Goal: Task Accomplishment & Management: Complete application form

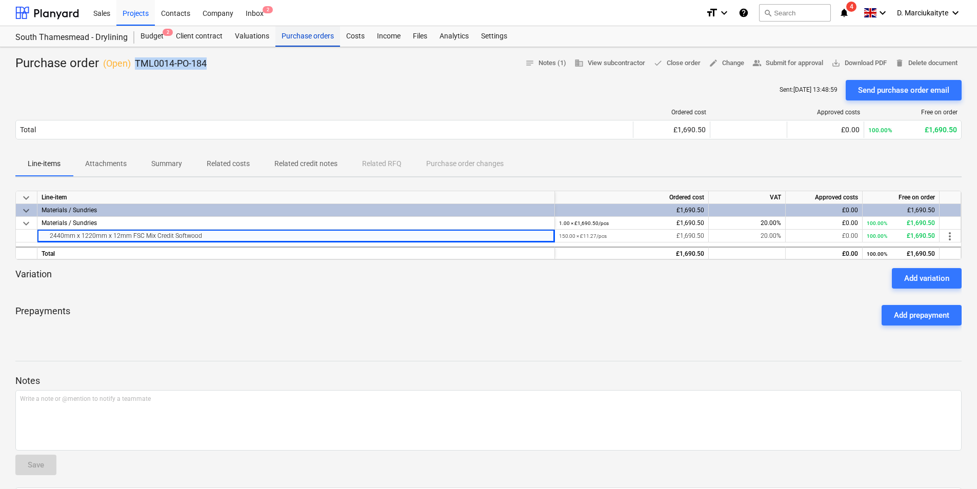
click at [307, 39] on div "Purchase orders" at bounding box center [307, 36] width 65 height 21
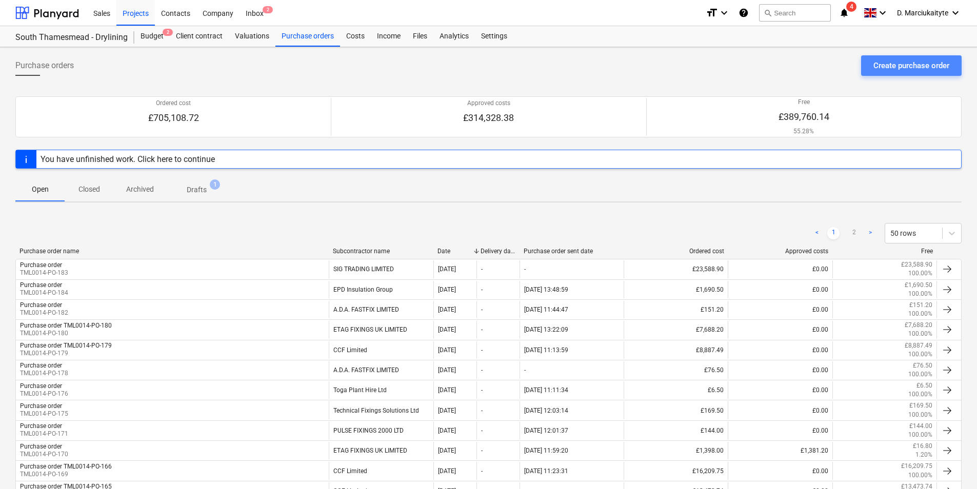
click at [889, 65] on div "Create purchase order" at bounding box center [911, 65] width 76 height 13
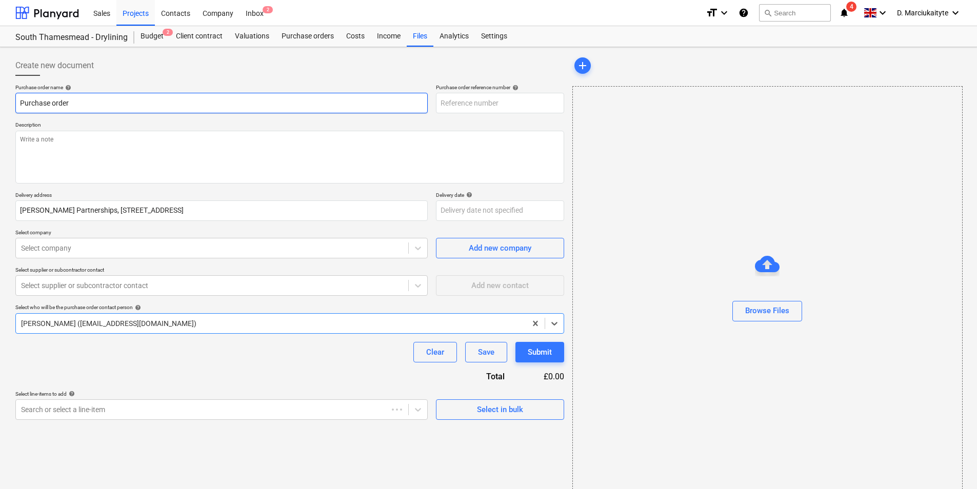
type textarea "x"
type input "TML0014-PO-186"
click at [288, 157] on textarea at bounding box center [289, 157] width 549 height 53
type textarea "x"
type textarea "A"
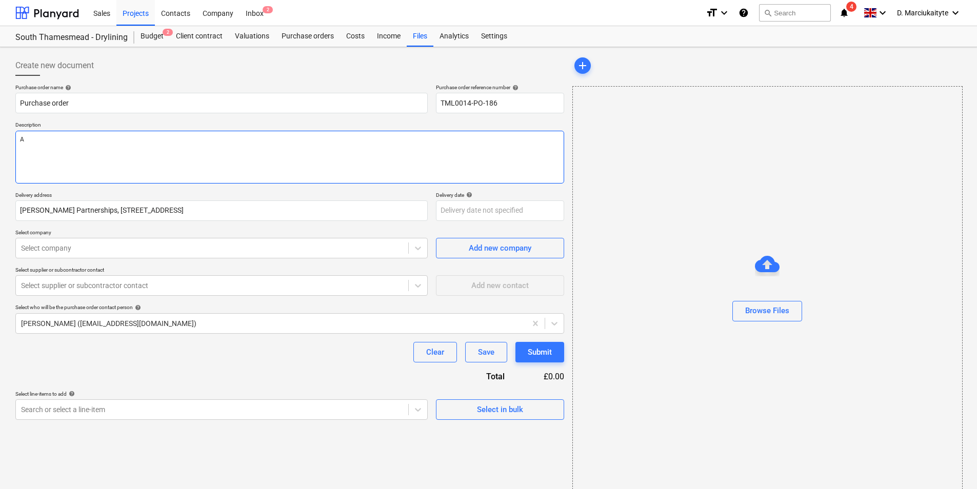
type textarea "x"
type textarea "Af"
type textarea "x"
type textarea "Aft"
type textarea "x"
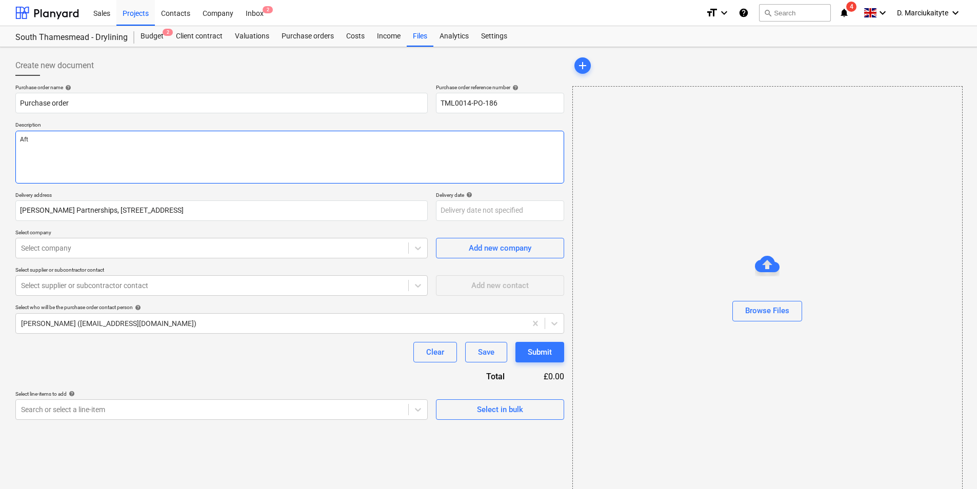
type textarea "Afte"
type textarea "x"
type textarea "After"
type textarea "x"
type textarea "Aftern"
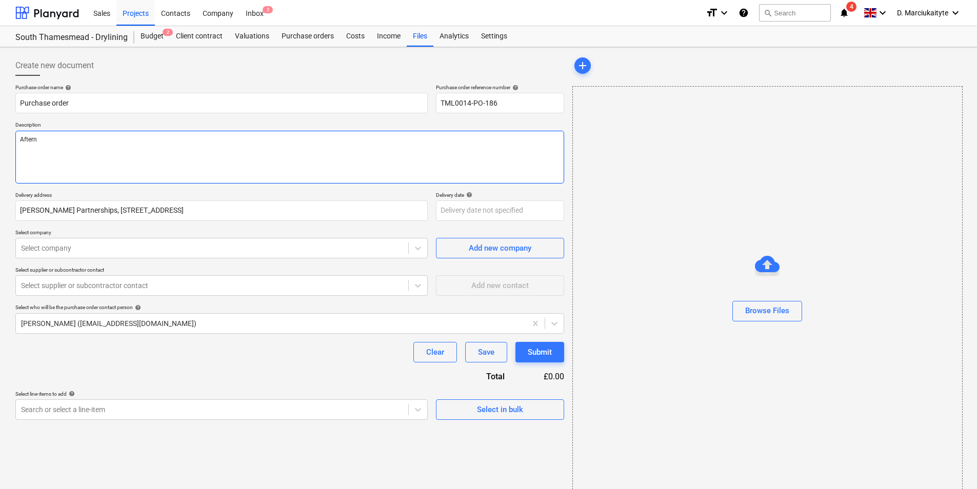
type textarea "x"
type textarea "Afterno"
type textarea "x"
type textarea "Afternoo"
type textarea "x"
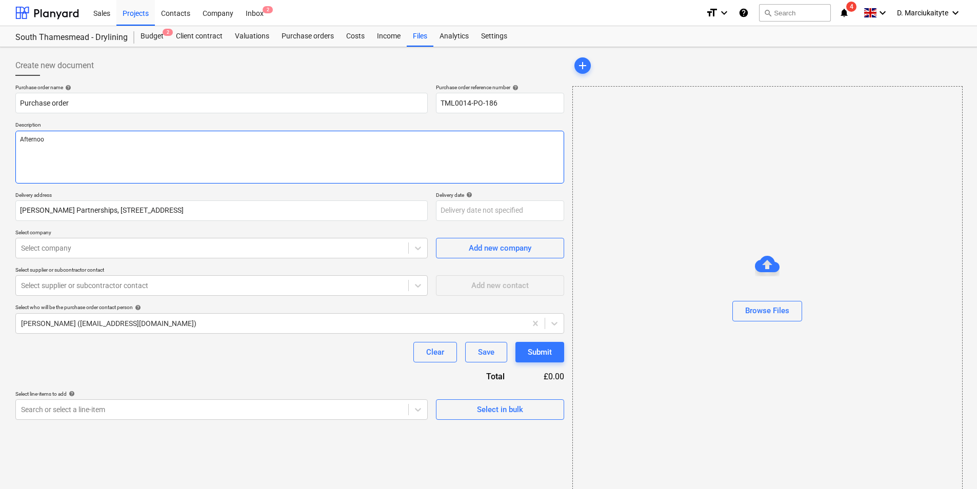
type textarea "Afternoon"
type textarea "x"
type textarea "Afternoon,"
type textarea "x"
type textarea "Afternoon,"
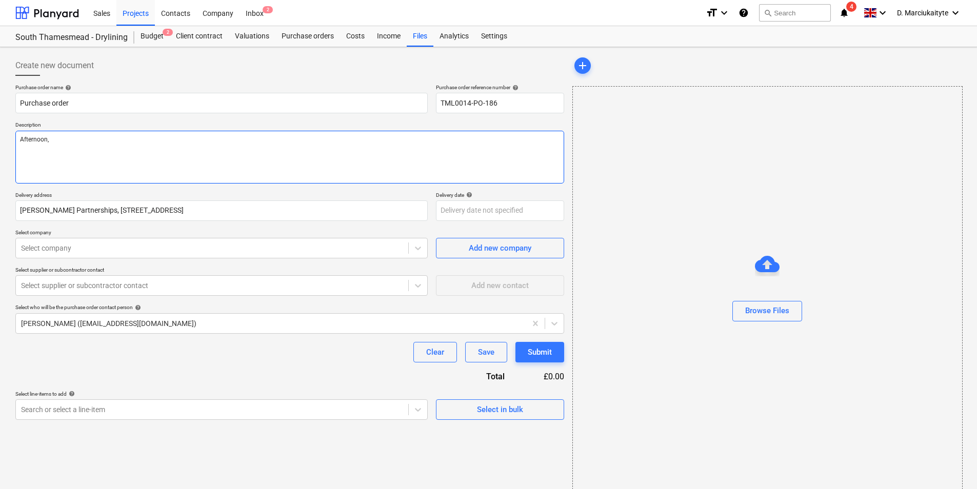
type textarea "x"
type textarea "Afternoon,"
type textarea "x"
type textarea "Afternoon, P"
type textarea "x"
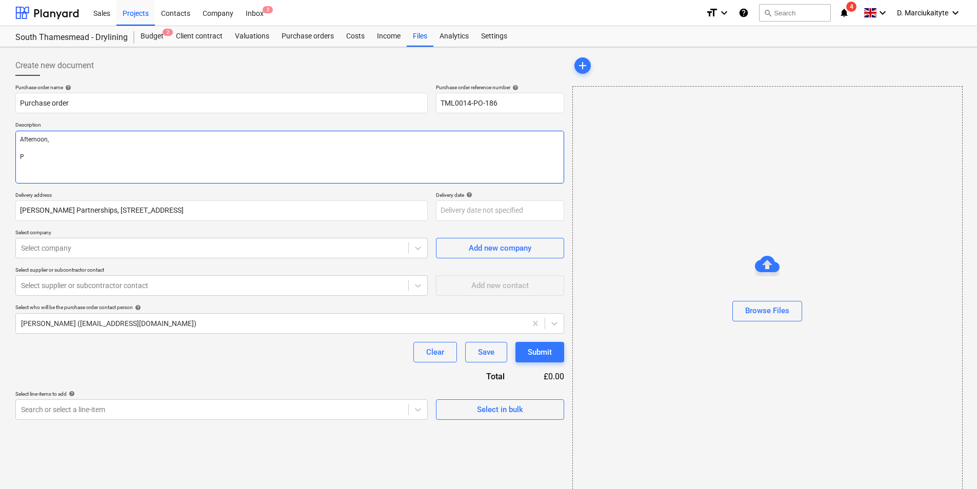
type textarea "Afternoon, Pl"
type textarea "x"
type textarea "Afternoon, Ple"
type textarea "x"
type textarea "Afternoon, [GEOGRAPHIC_DATA]"
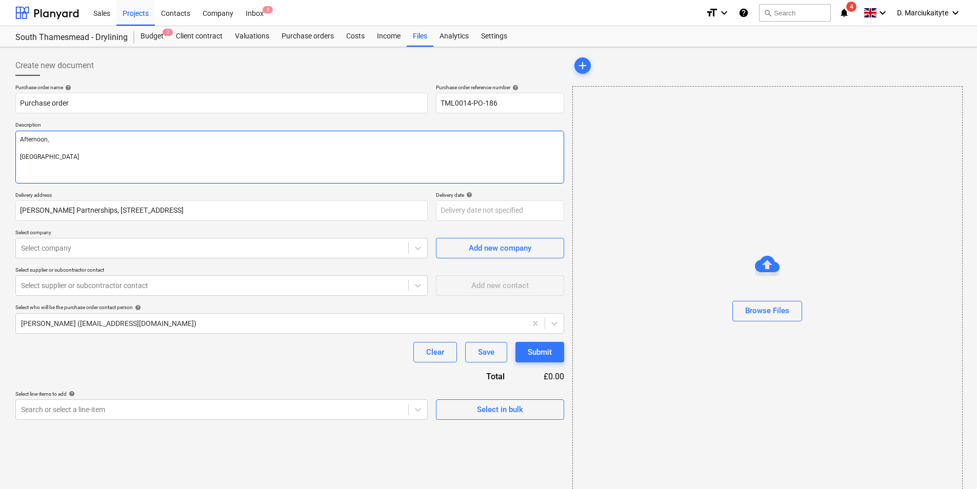
type textarea "x"
type textarea "Afternoon, Pleas"
type textarea "x"
type textarea "Afternoon, Please"
type textarea "x"
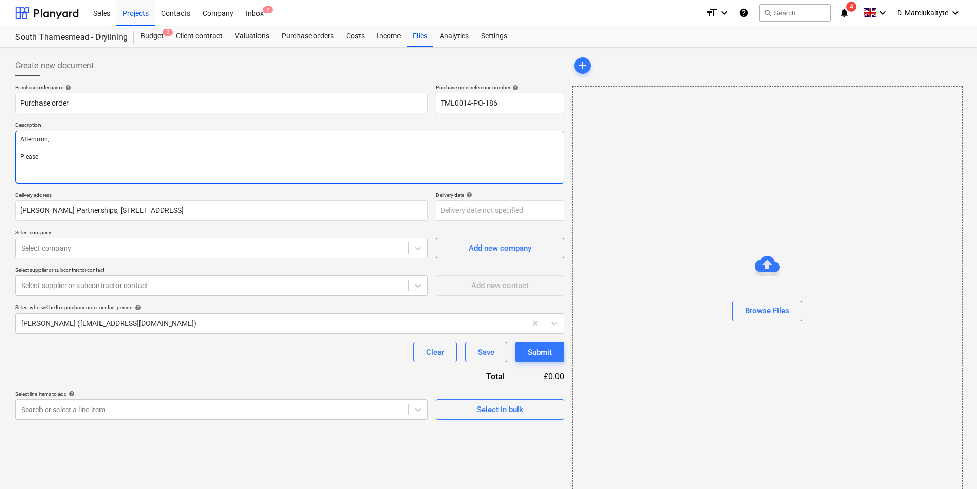
type textarea "Afternoon, Please"
type textarea "x"
type textarea "Afternoon, Please p"
type textarea "x"
type textarea "Afternoon, Please pr"
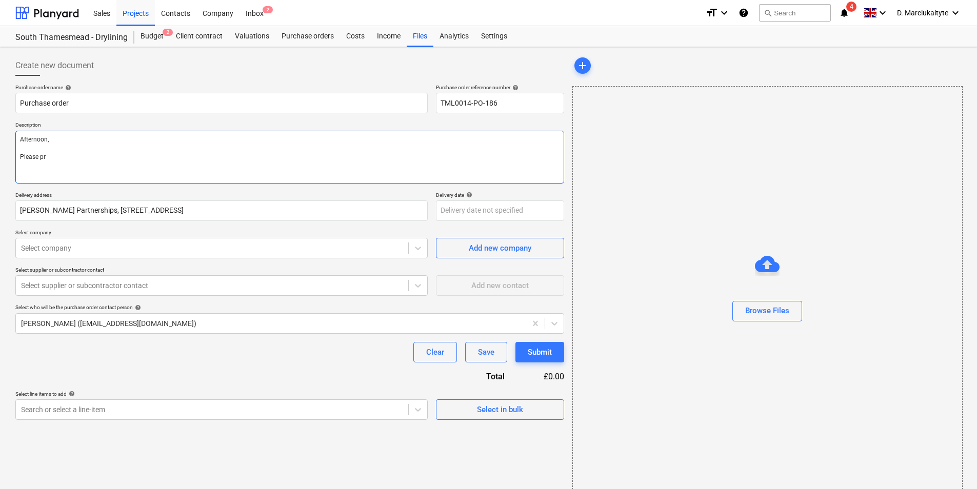
type textarea "x"
type textarea "Afternoon, Please pro"
type textarea "x"
type textarea "Afternoon, Please proc"
type textarea "x"
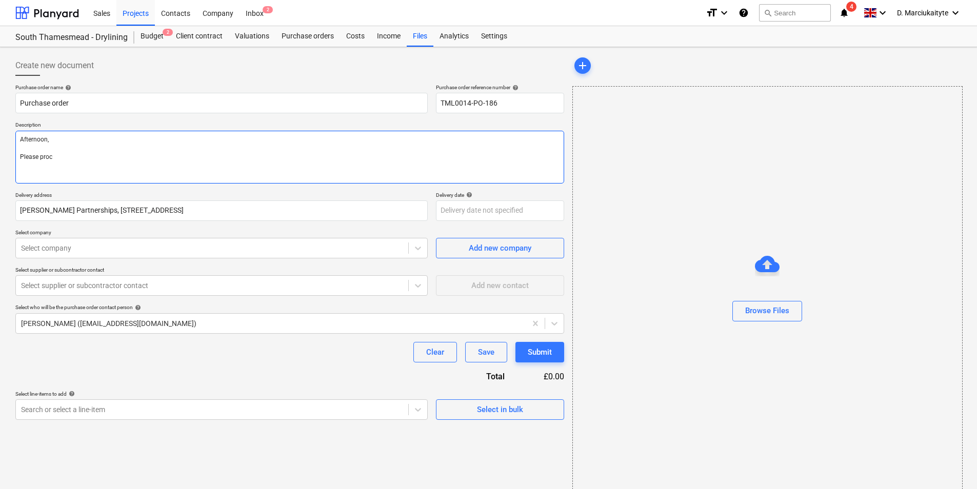
type textarea "Afternoon, Please proce"
type textarea "x"
type textarea "Afternoon, Please procee"
type textarea "x"
type textarea "Afternoon, Please proceed"
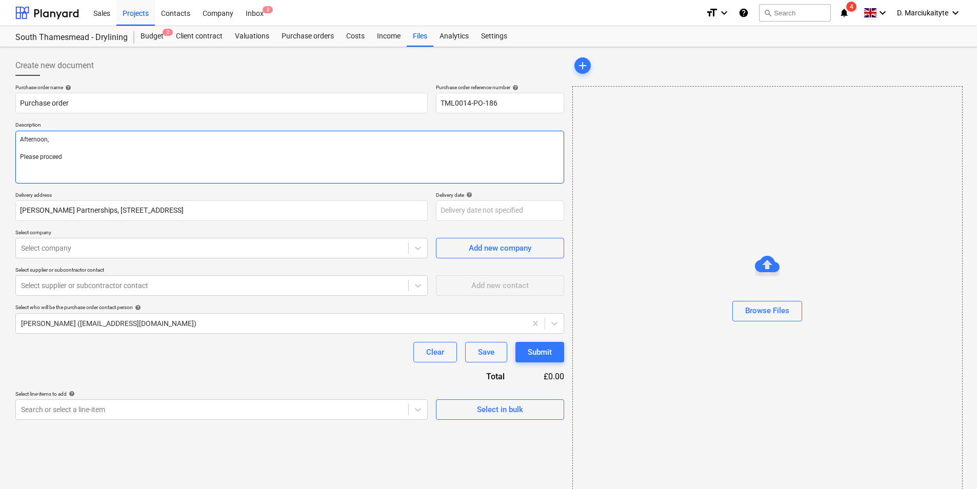
type textarea "x"
type textarea "Afternoon, Please proceed"
type textarea "x"
type textarea "Afternoon, Please proceed w"
type textarea "x"
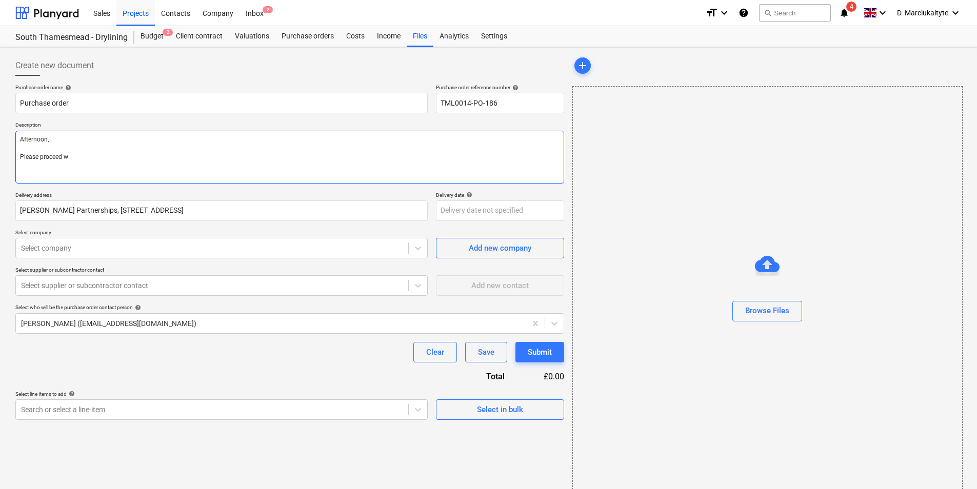
type textarea "Afternoon, Please proceed wi"
type textarea "x"
type textarea "Afternoon, Please proceed wit"
type textarea "x"
type textarea "Afternoon, Please proceed with"
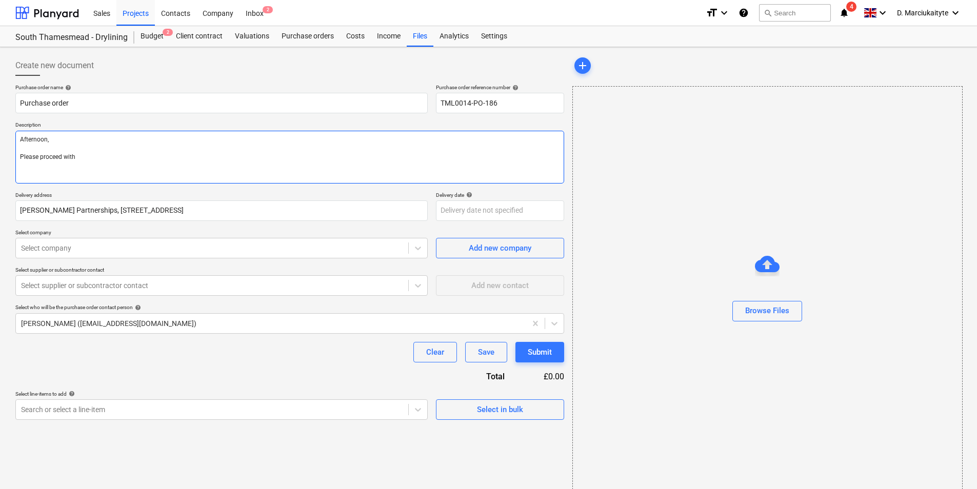
type textarea "x"
type textarea "Afternoon, Please proceed with"
type textarea "x"
type textarea "Afternoon, Please proceed with a"
type textarea "x"
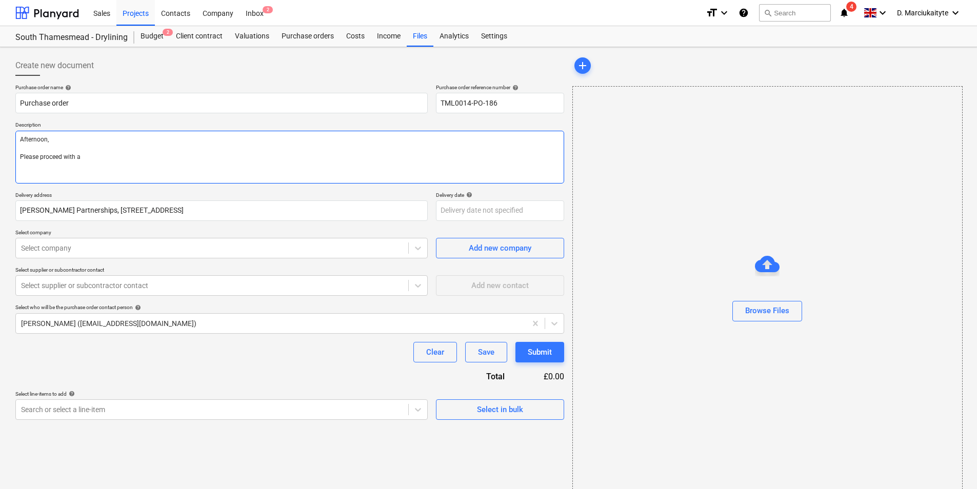
type textarea "Afternoon, Please proceed with at"
type textarea "x"
type textarea "Afternoon, Please proceed with att"
type textarea "x"
type textarea "Afternoon, Please proceed with atta"
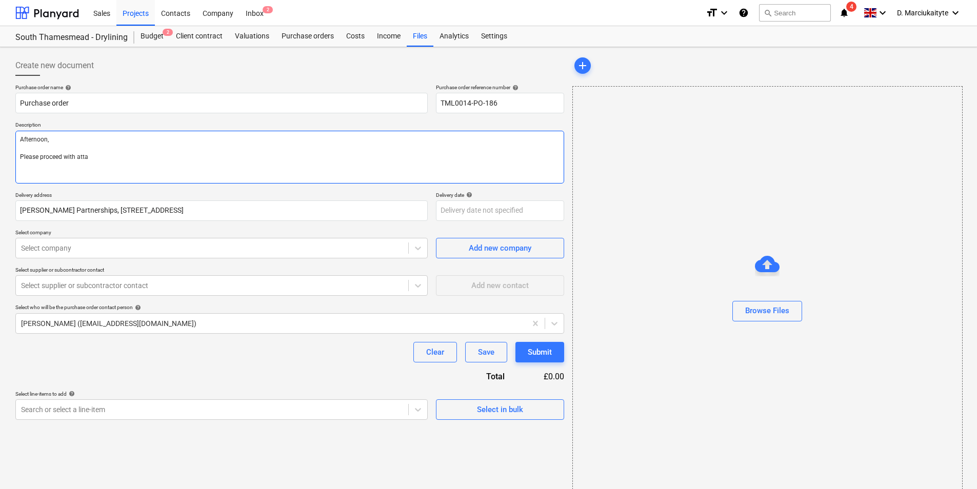
type textarea "x"
type textarea "Afternoon, Please proceed with attac"
type textarea "x"
type textarea "Afternoon, Please proceed with attach"
type textarea "x"
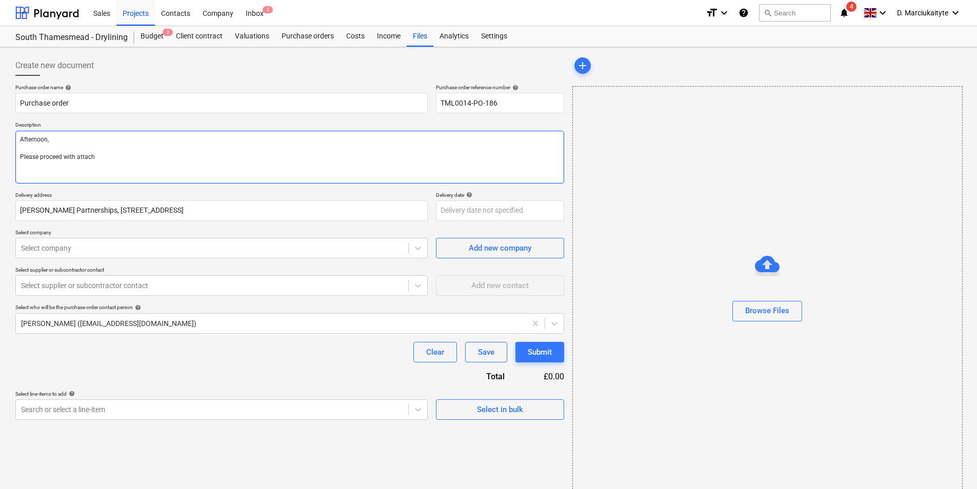
type textarea "Afternoon, Please proceed with attache"
type textarea "x"
type textarea "Afternoon, Please proceed with attached"
type textarea "x"
type textarea "Afternoon, Please proceed with attached"
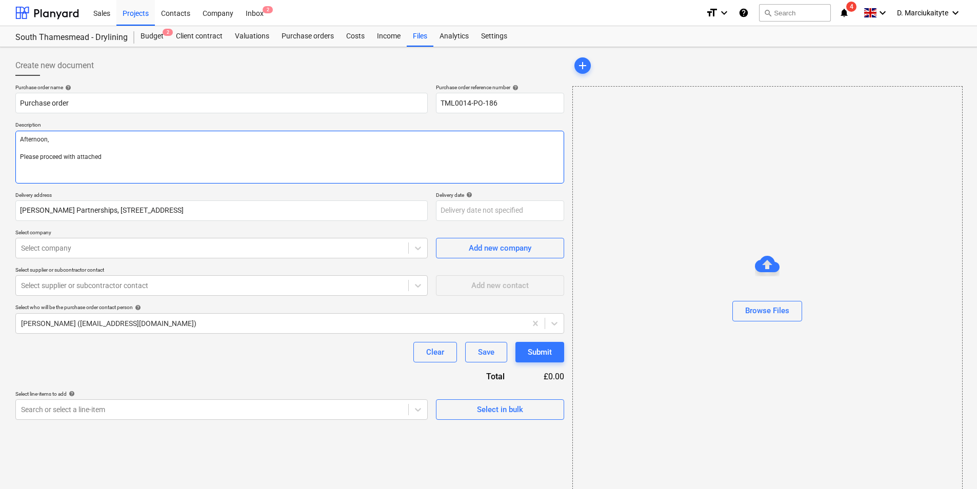
type textarea "x"
type textarea "Afternoon, Please proceed with attached o"
type textarea "x"
type textarea "Afternoon, Please proceed with attached or"
type textarea "x"
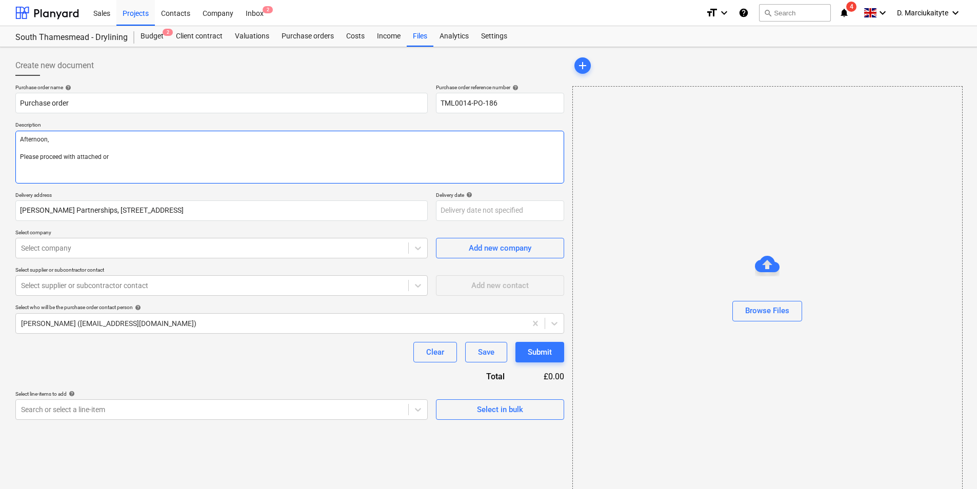
type textarea "Afternoon, Please proceed with attached ord"
type textarea "x"
type textarea "Afternoon, Please proceed with attached orde"
type textarea "x"
type textarea "Afternoon, Please proceed with attached order"
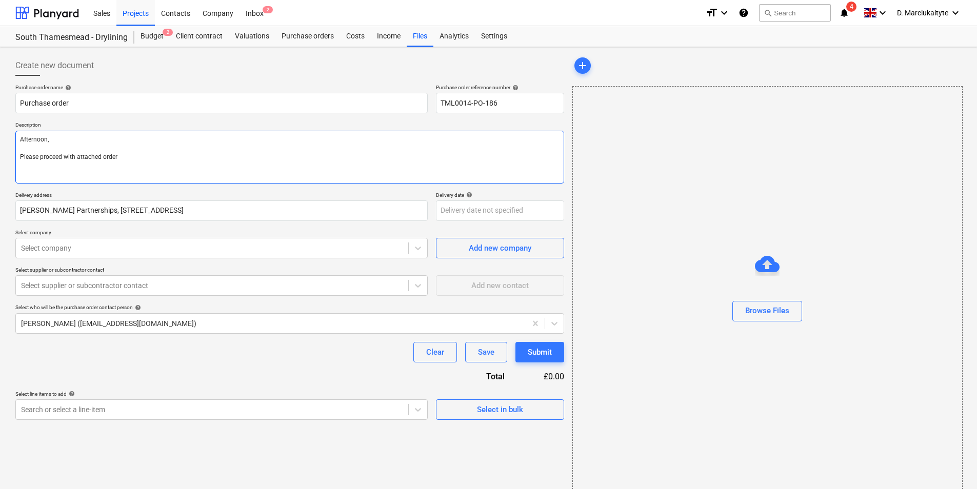
type textarea "x"
type textarea "Afternoon, Please proceed with attached order."
type textarea "x"
type textarea "Afternoon, Please proceed with attached order."
click at [512, 398] on div "Select in bulk" at bounding box center [500, 405] width 128 height 29
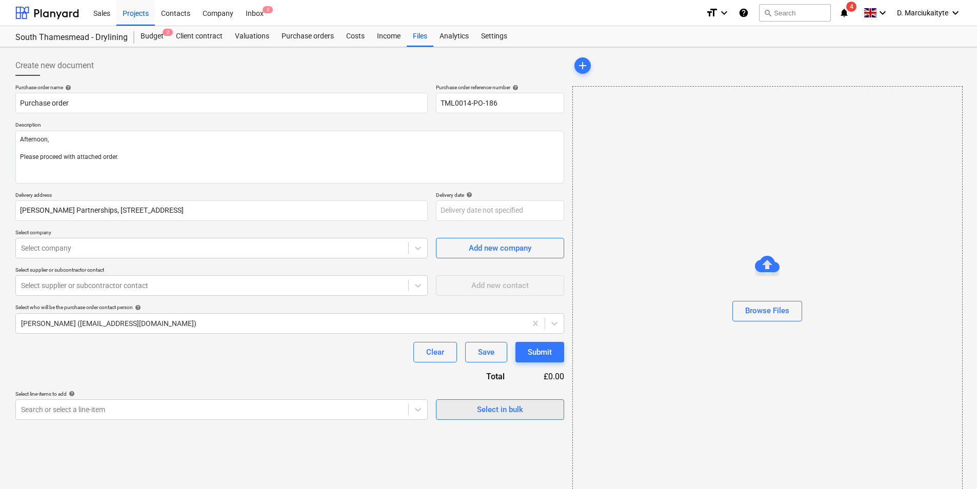
click at [509, 409] on div "Select in bulk" at bounding box center [500, 409] width 46 height 13
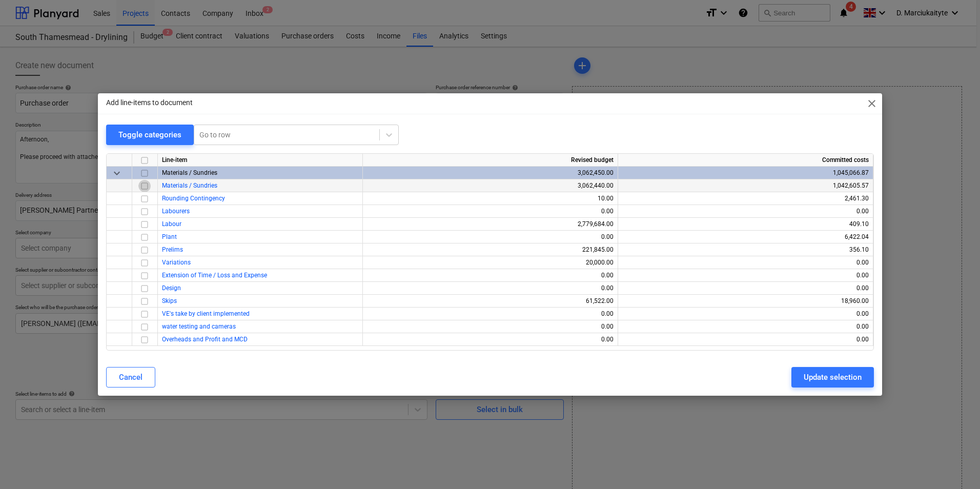
click at [145, 186] on input "checkbox" at bounding box center [144, 186] width 12 height 12
click at [829, 367] on div "Cancel Update selection" at bounding box center [490, 377] width 780 height 29
click at [831, 378] on div "Update selection" at bounding box center [833, 377] width 58 height 13
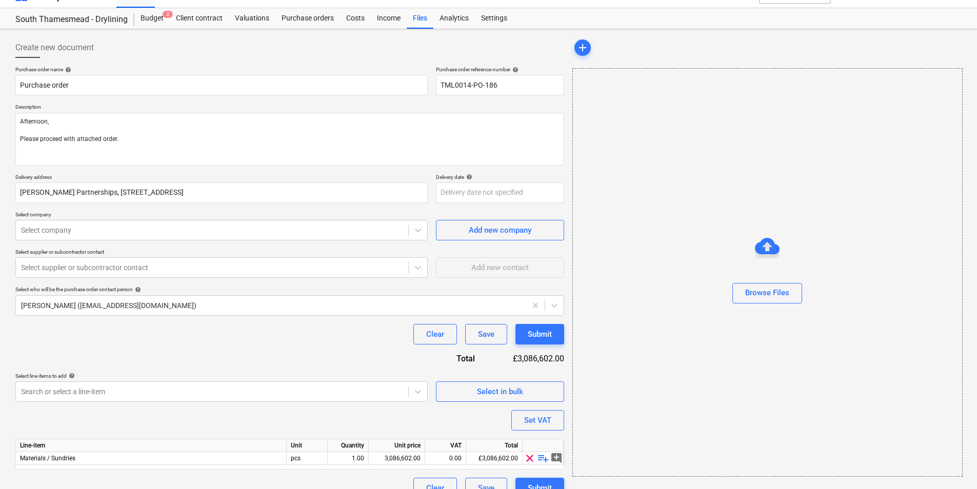
scroll to position [35, 0]
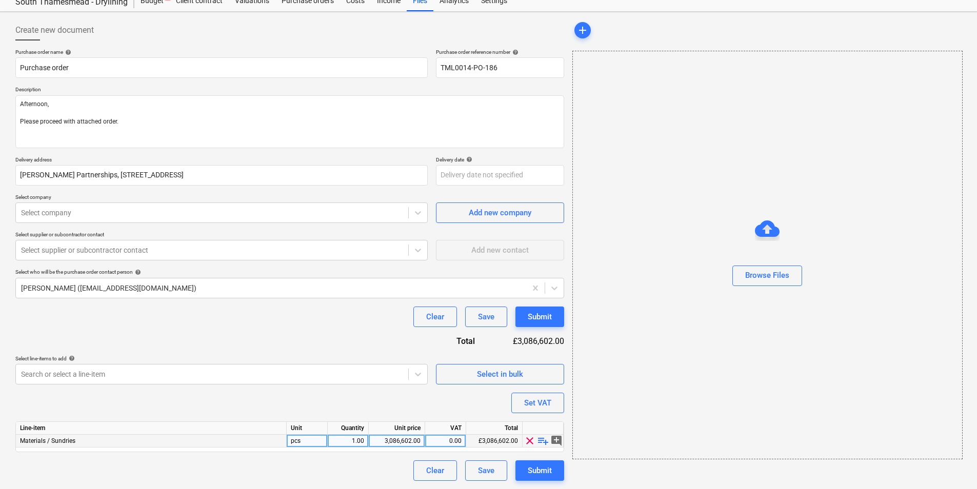
click at [544, 440] on span "playlist_add" at bounding box center [543, 441] width 12 height 12
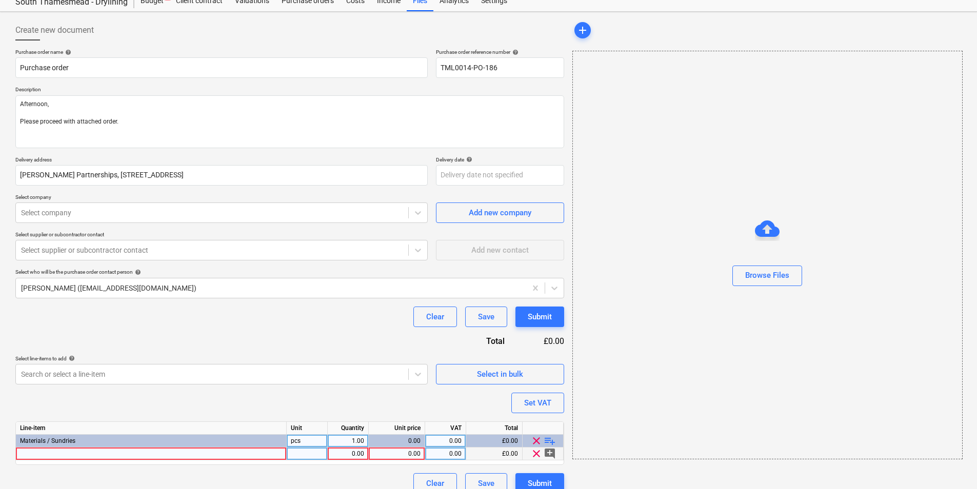
click at [165, 454] on div at bounding box center [151, 454] width 271 height 13
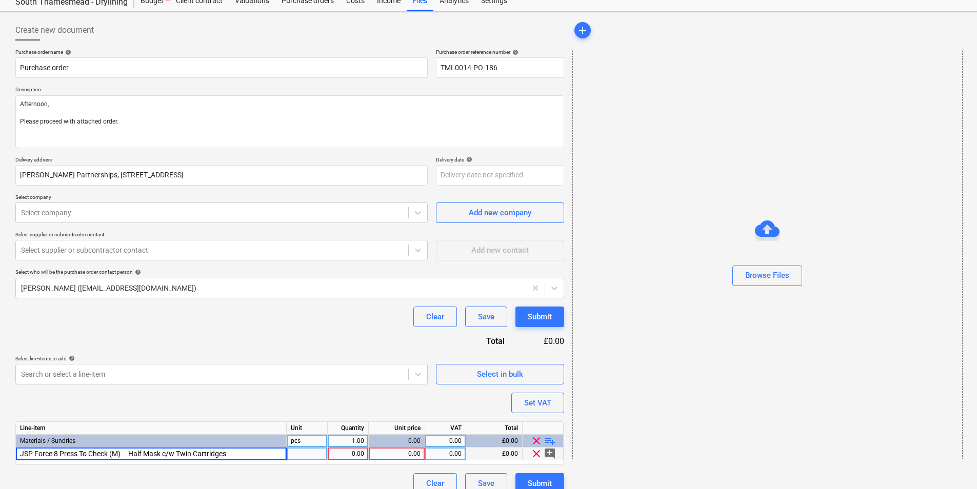
click at [296, 450] on div at bounding box center [307, 454] width 41 height 13
type textarea "x"
type input "14.27"
type textarea "x"
type input "20"
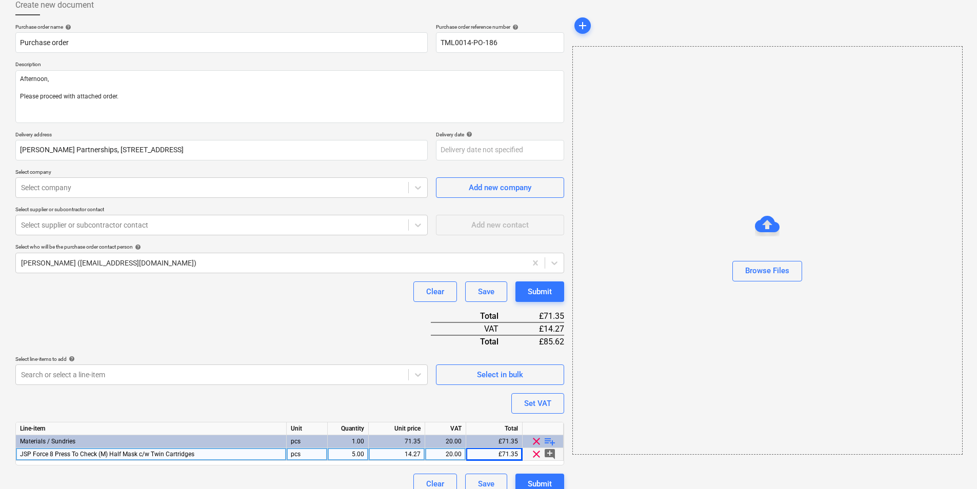
scroll to position [74, 0]
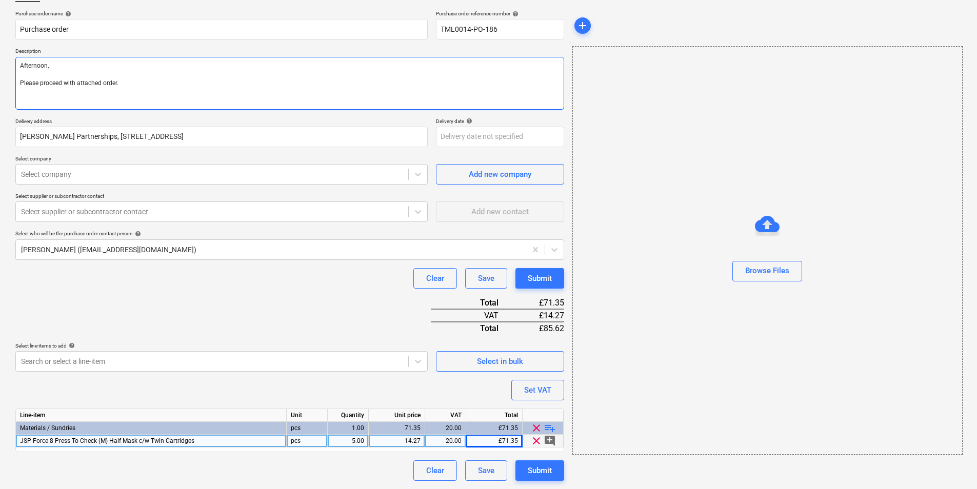
click at [58, 89] on textarea "Afternoon, Please proceed with attached order." at bounding box center [289, 83] width 549 height 53
drag, startPoint x: 146, startPoint y: 92, endPoint x: 154, endPoint y: 89, distance: 8.1
click at [148, 91] on textarea "Afternoon, Please proceed with attached order." at bounding box center [289, 83] width 549 height 53
type textarea "x"
type textarea "Afternoon, Please proceed with attached order."
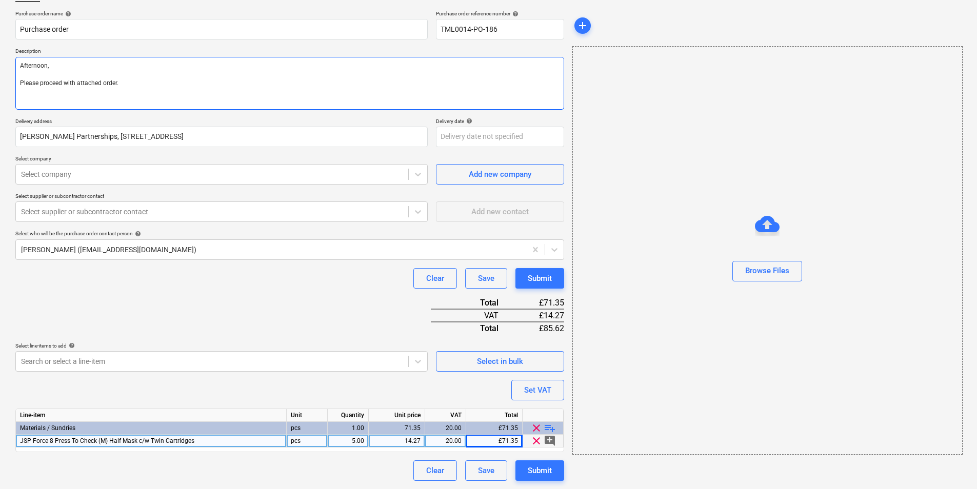
paste textarea "Site contact : Ionut [PHONE_NUMBER] Thank you Regards, Demi"
type textarea "x"
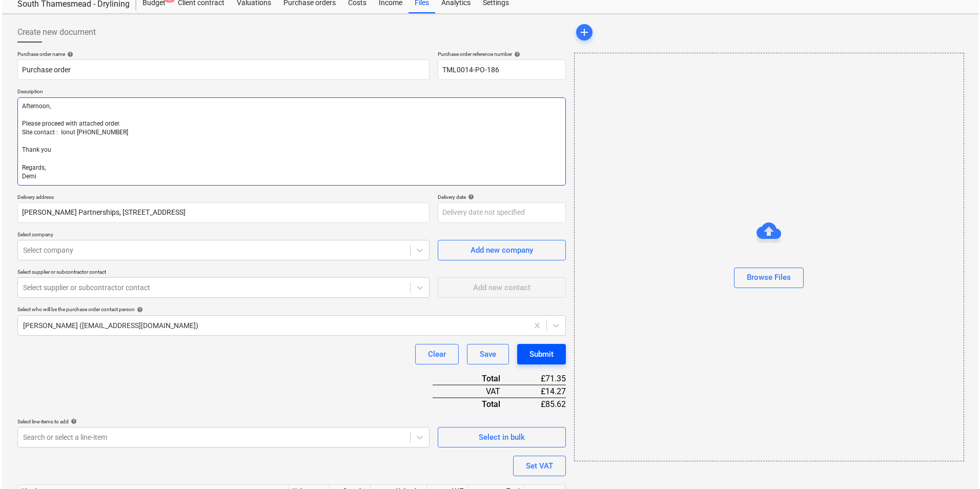
scroll to position [109, 0]
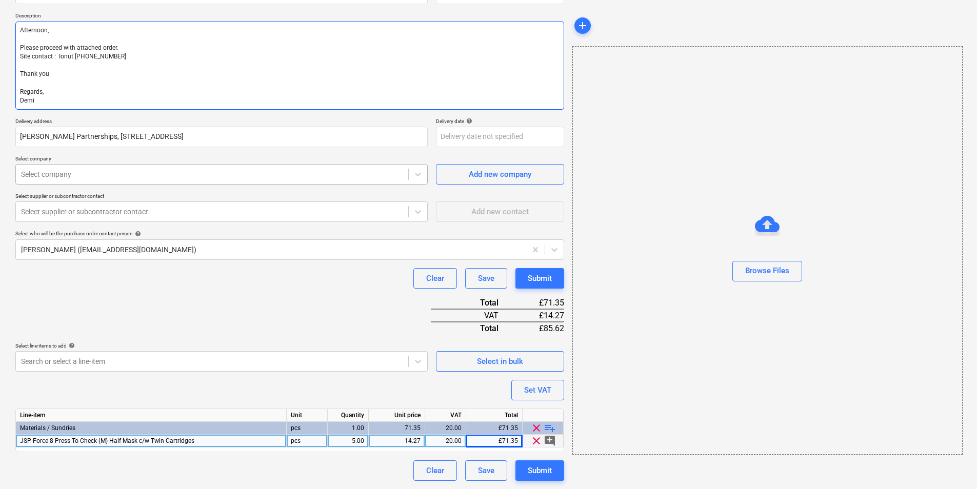
type textarea "Afternoon, Please proceed with attached order. Site contact : Ionut [PHONE_NUMB…"
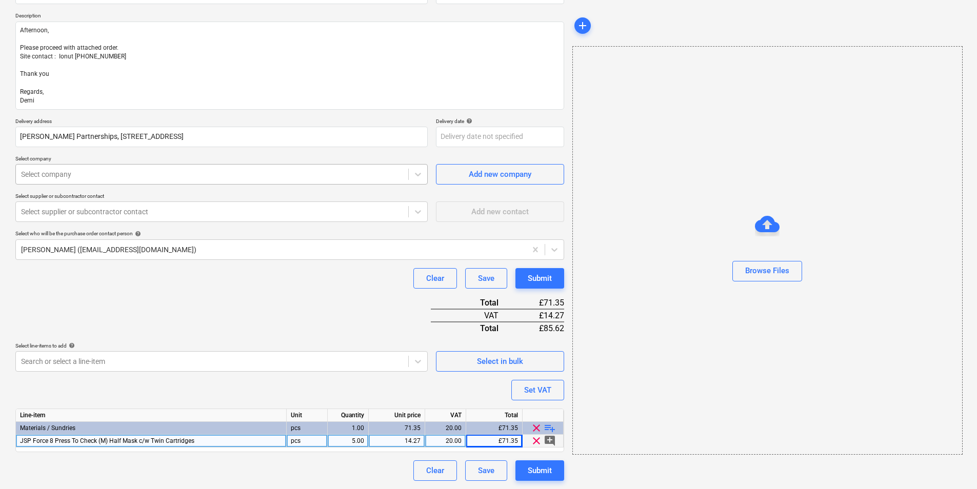
type textarea "x"
click at [216, 168] on div "Select company" at bounding box center [212, 174] width 392 height 14
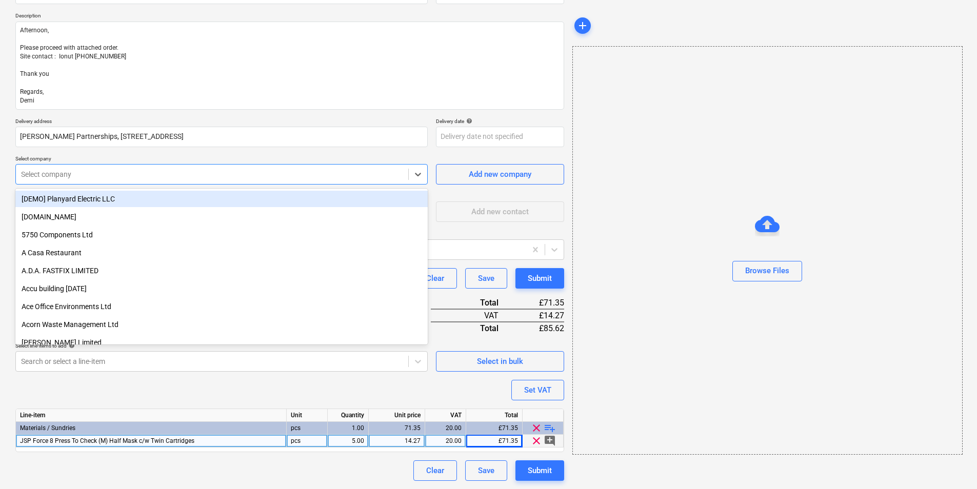
type input "a"
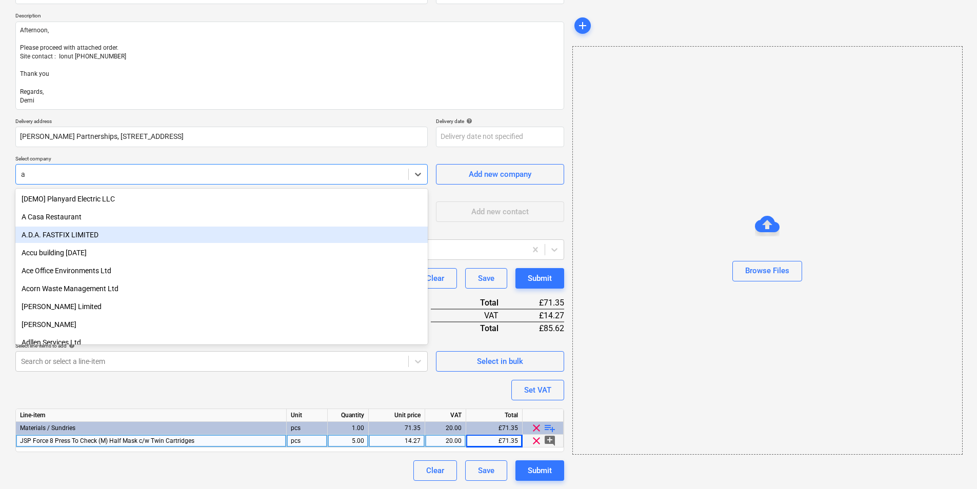
click at [189, 227] on div "A.D.A. FASTFIX LIMITED" at bounding box center [221, 235] width 412 height 16
type textarea "x"
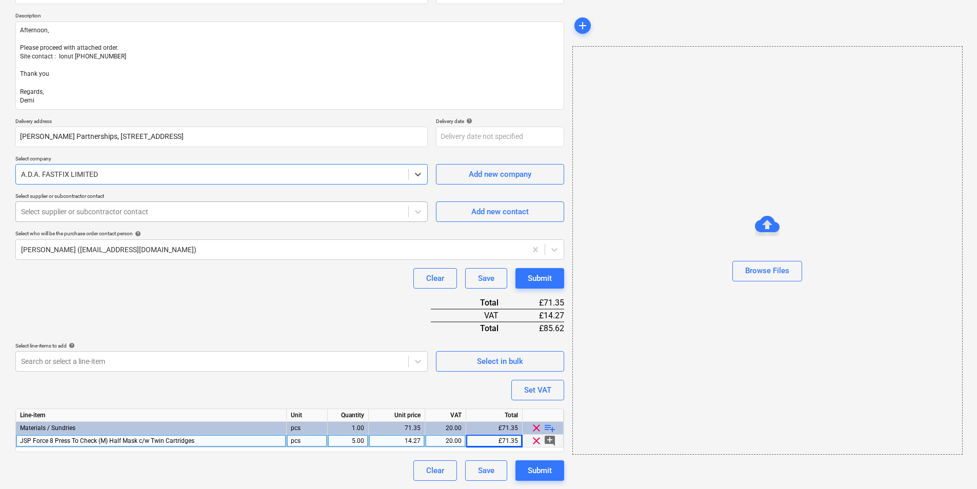
click at [167, 206] on div "Select supplier or subcontractor contact" at bounding box center [212, 212] width 392 height 14
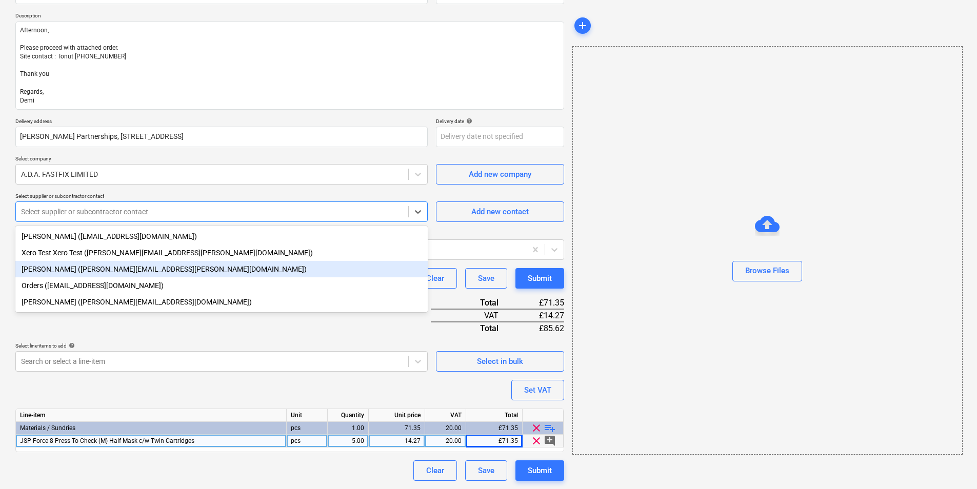
click at [112, 270] on div "[PERSON_NAME] ([PERSON_NAME][EMAIL_ADDRESS][PERSON_NAME][DOMAIN_NAME])" at bounding box center [221, 269] width 412 height 16
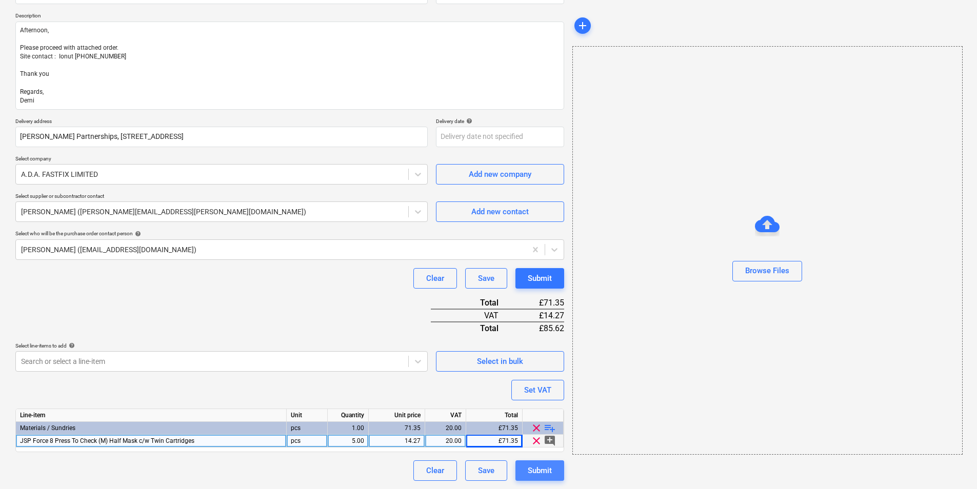
click at [554, 470] on button "Submit" at bounding box center [539, 470] width 49 height 21
type textarea "x"
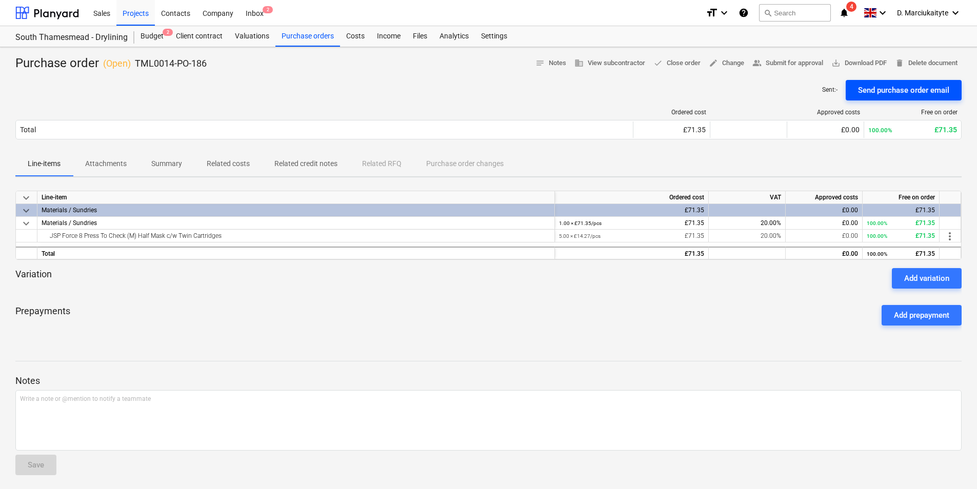
click at [861, 91] on div "Send purchase order email" at bounding box center [903, 90] width 91 height 13
drag, startPoint x: 218, startPoint y: 67, endPoint x: 136, endPoint y: 67, distance: 82.0
click at [136, 67] on div "Purchase order ( Open ) TML0014-PO-186 notes Notes (1) business View subcontrac…" at bounding box center [488, 63] width 946 height 16
copy p "TML0014-PO-186"
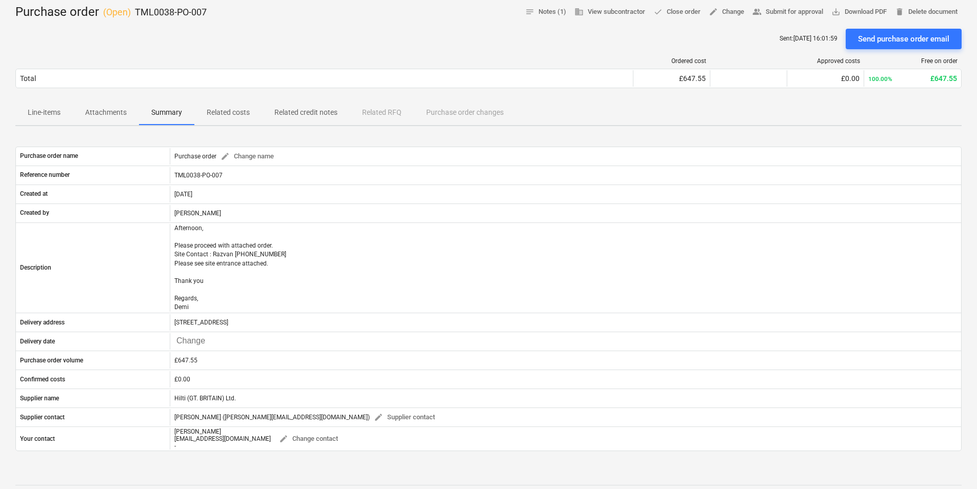
scroll to position [51, 0]
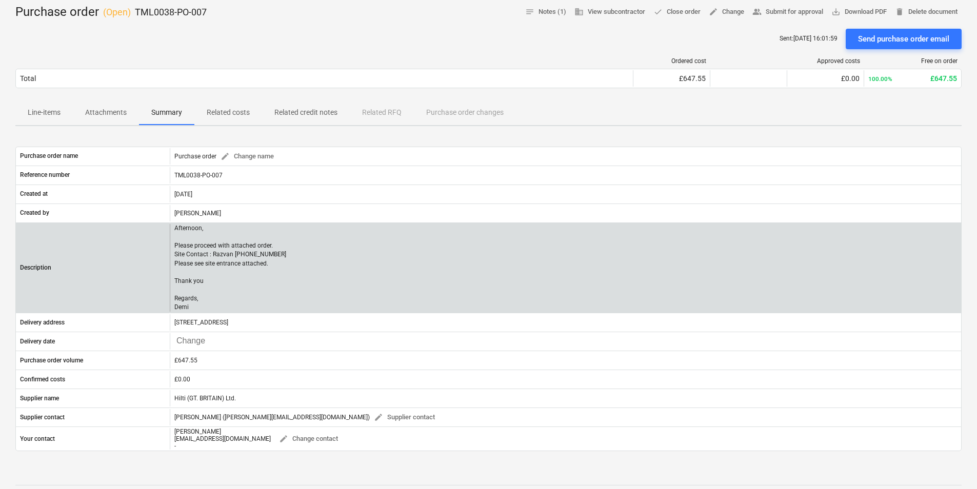
click at [270, 282] on p "Afternoon, Please proceed with attached order. Site Contact : Razvan +44 7501 6…" at bounding box center [230, 268] width 112 height 88
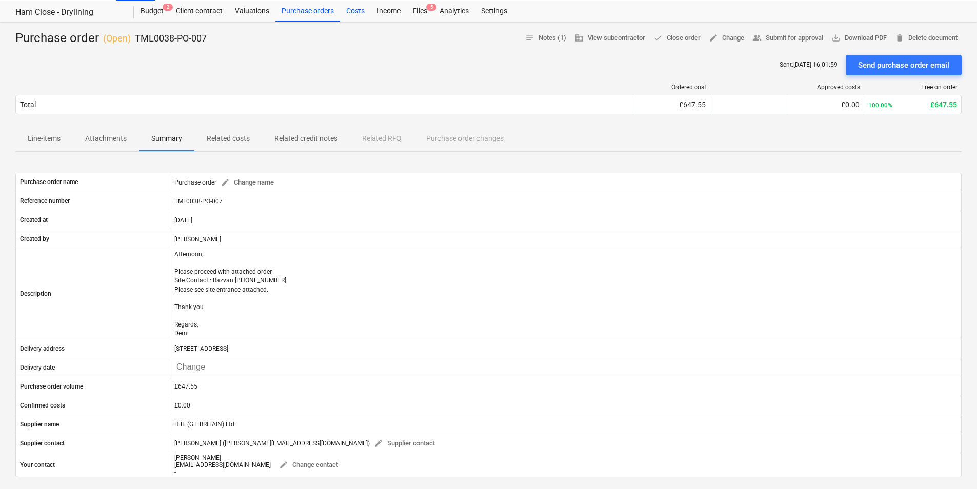
scroll to position [0, 0]
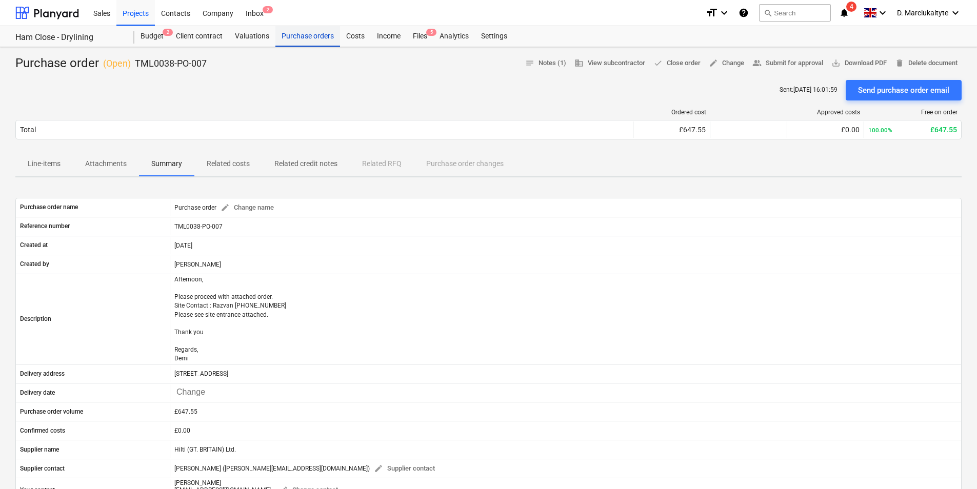
click at [305, 37] on div "Purchase orders" at bounding box center [307, 36] width 65 height 21
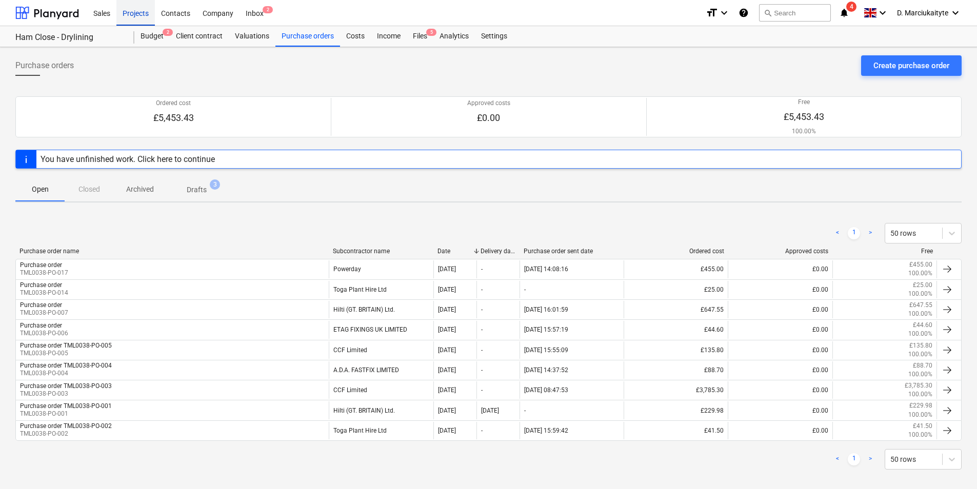
click at [145, 12] on div "Projects" at bounding box center [135, 12] width 38 height 26
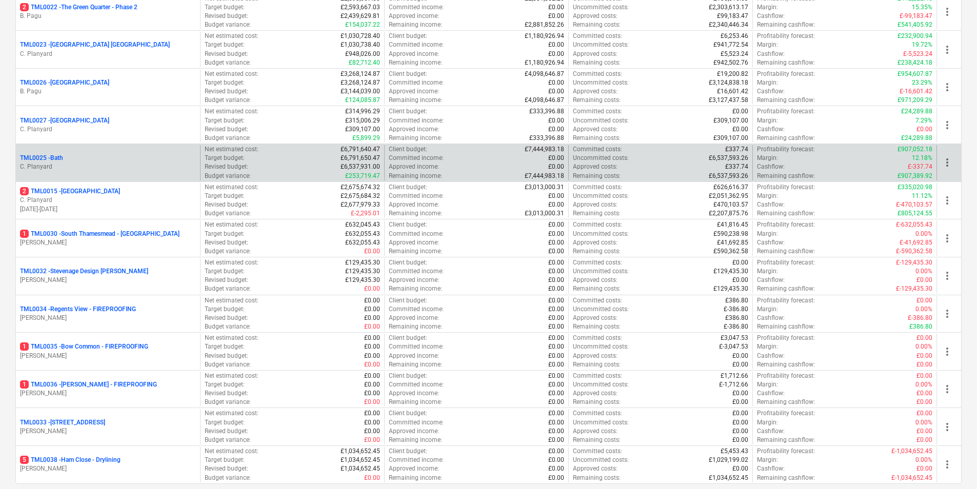
scroll to position [615, 0]
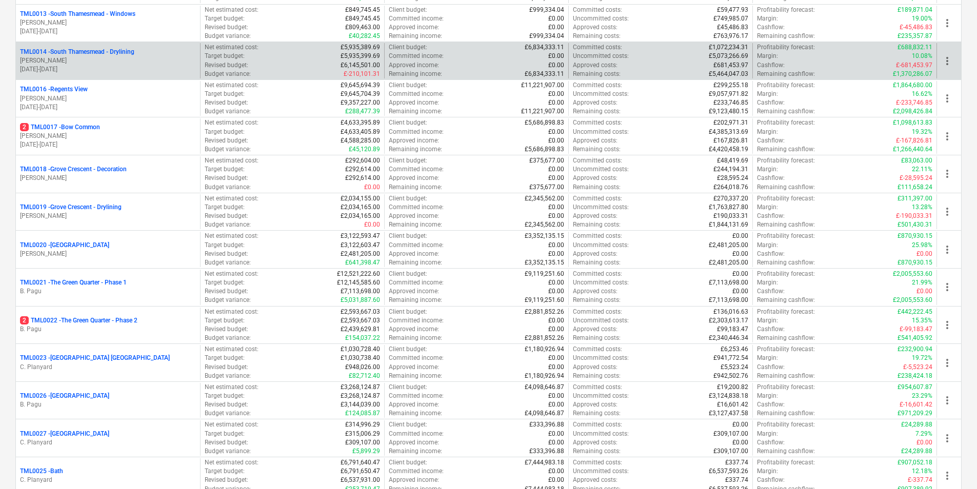
click at [60, 63] on p "M. Tomlinson" at bounding box center [108, 60] width 176 height 9
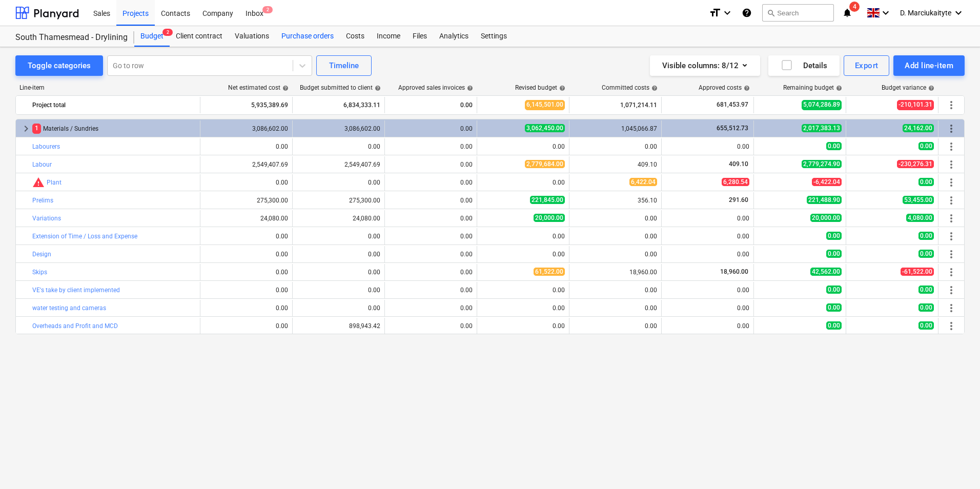
click at [293, 38] on div "Purchase orders" at bounding box center [307, 36] width 65 height 21
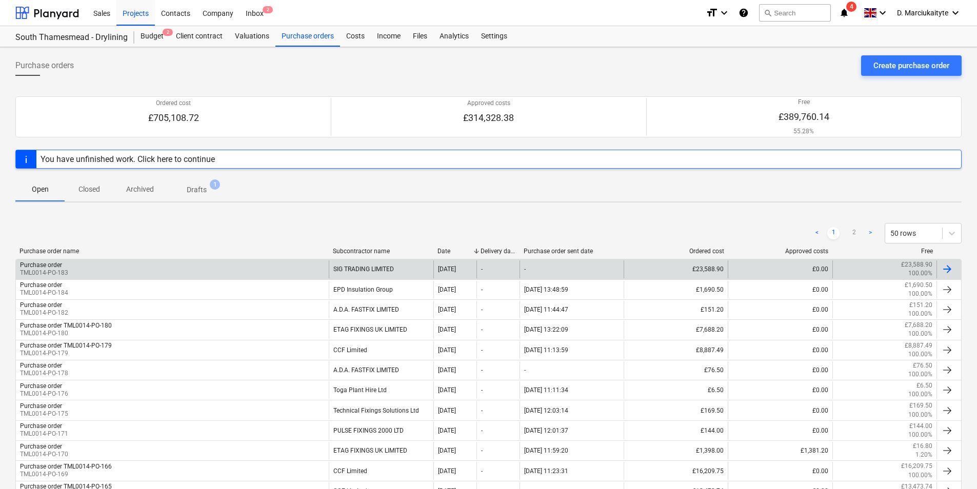
click at [206, 266] on div "Purchase order TML0014-PO-183" at bounding box center [172, 268] width 313 height 17
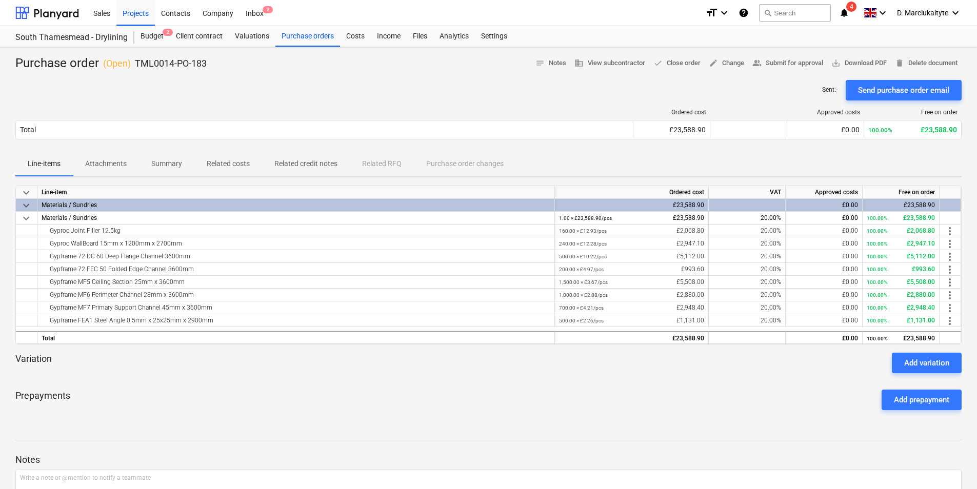
click at [165, 159] on p "Summary" at bounding box center [166, 163] width 31 height 11
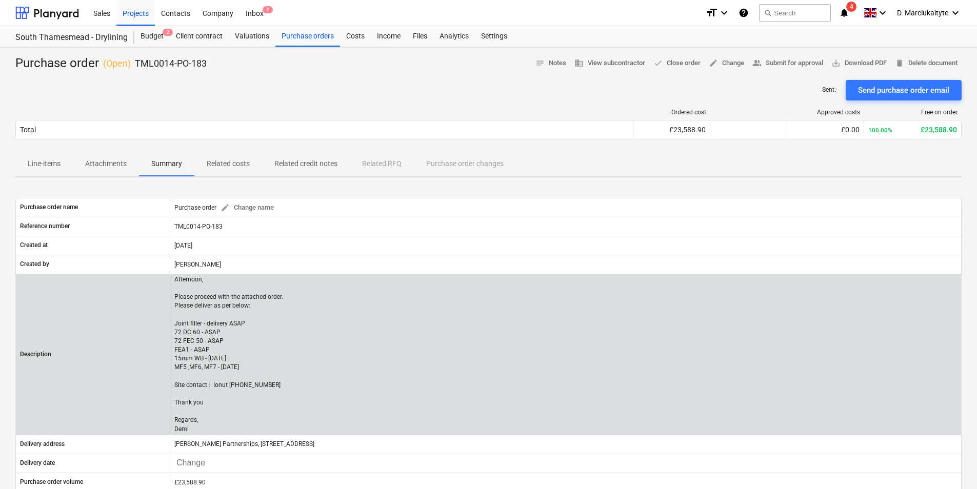
drag, startPoint x: 198, startPoint y: 426, endPoint x: 173, endPoint y: 382, distance: 50.8
click at [173, 382] on div "Afternoon, Please proceed with the attached order. Please deliver as per below:…" at bounding box center [565, 354] width 791 height 158
copy p "Site contact : Ionut 07424539956 Thank you Regards, Demi"
